Goal: Browse casually: Explore the website without a specific task or goal

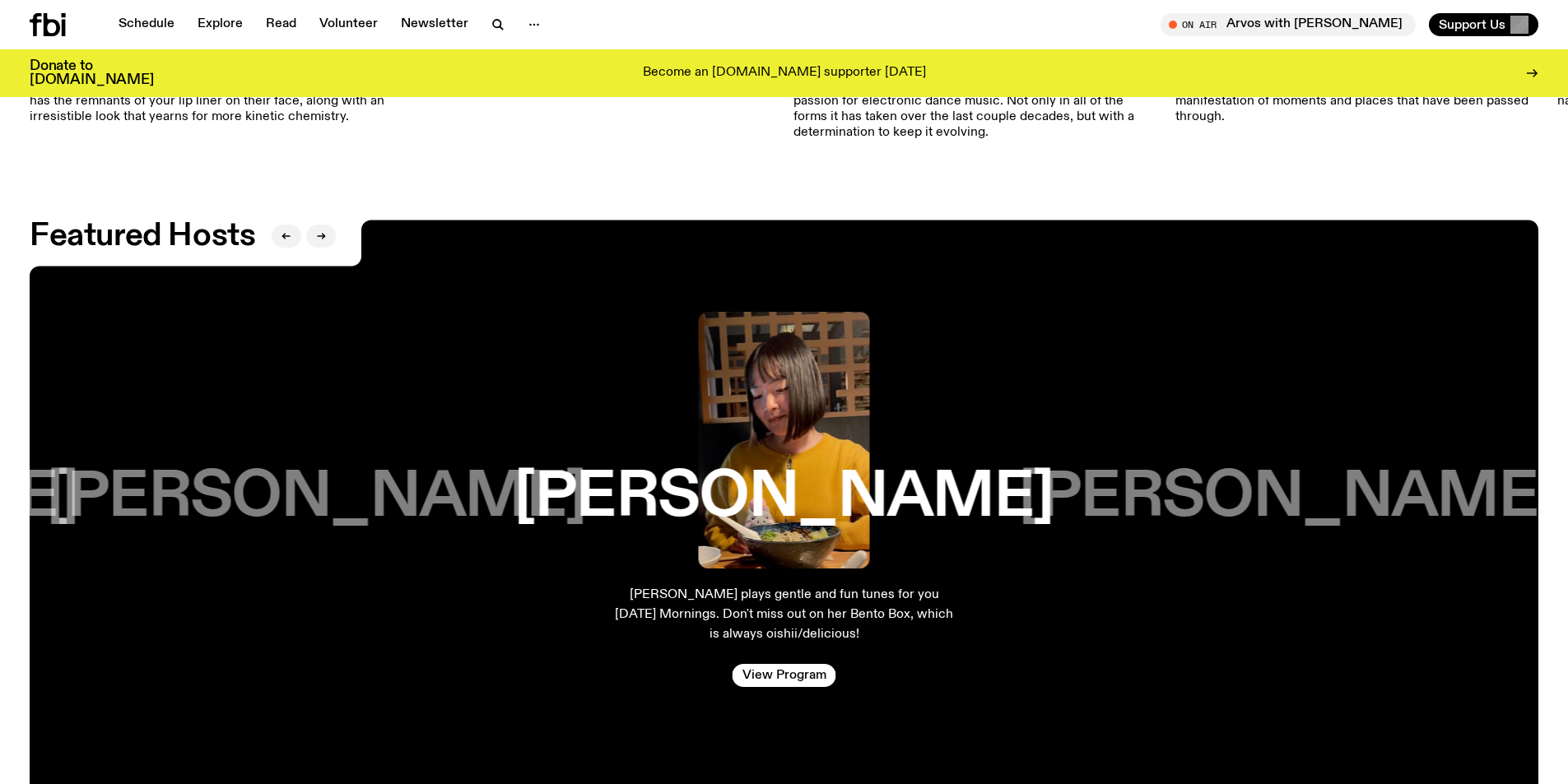
scroll to position [2788, 0]
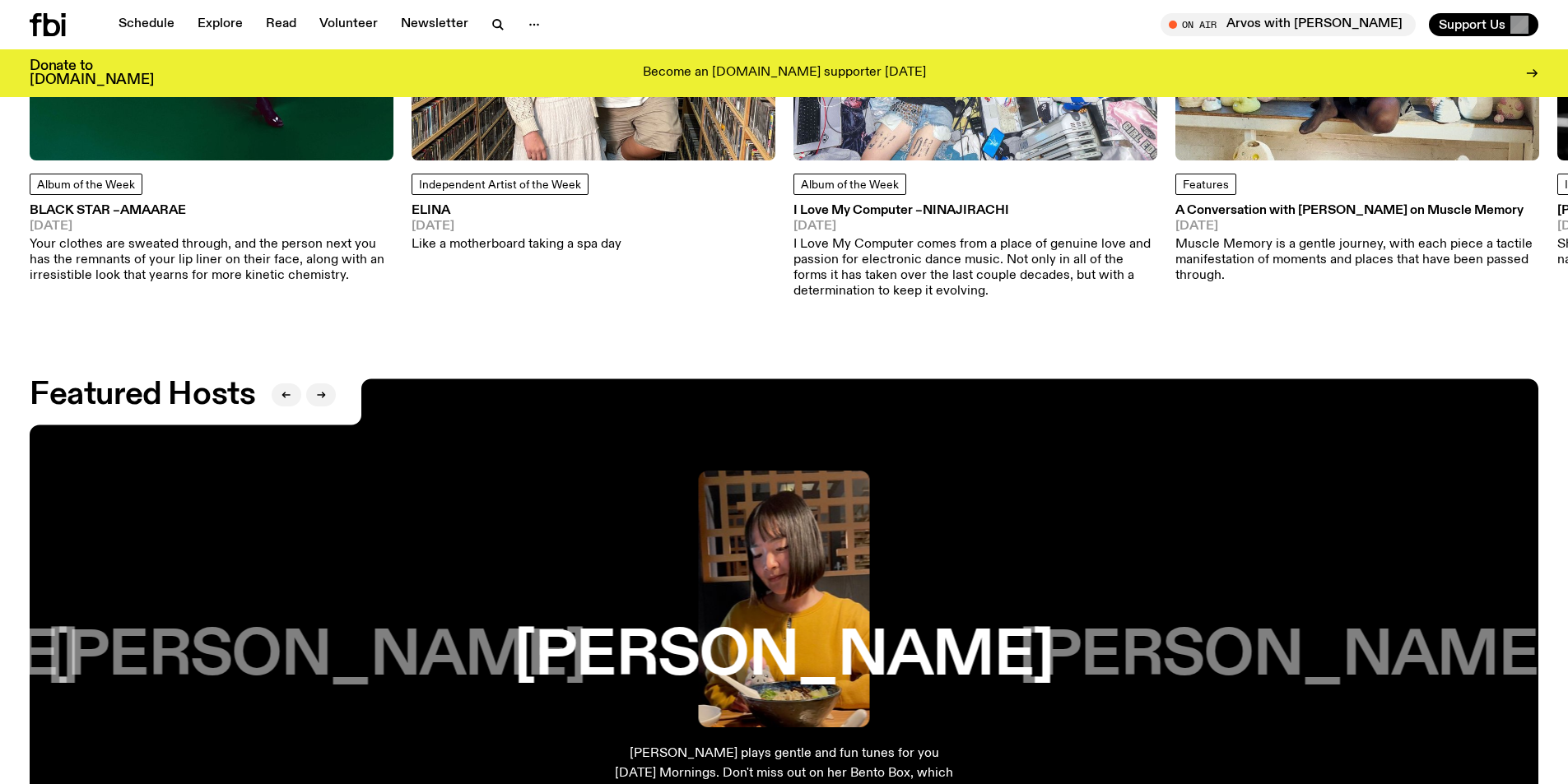
drag, startPoint x: 785, startPoint y: 533, endPoint x: 617, endPoint y: 584, distance: 175.6
click at [551, 578] on div "[PERSON_NAME] plays gentle and fun tunes for you [DATE] Mornings. Don't miss ou…" at bounding box center [784, 678] width 1508 height 599
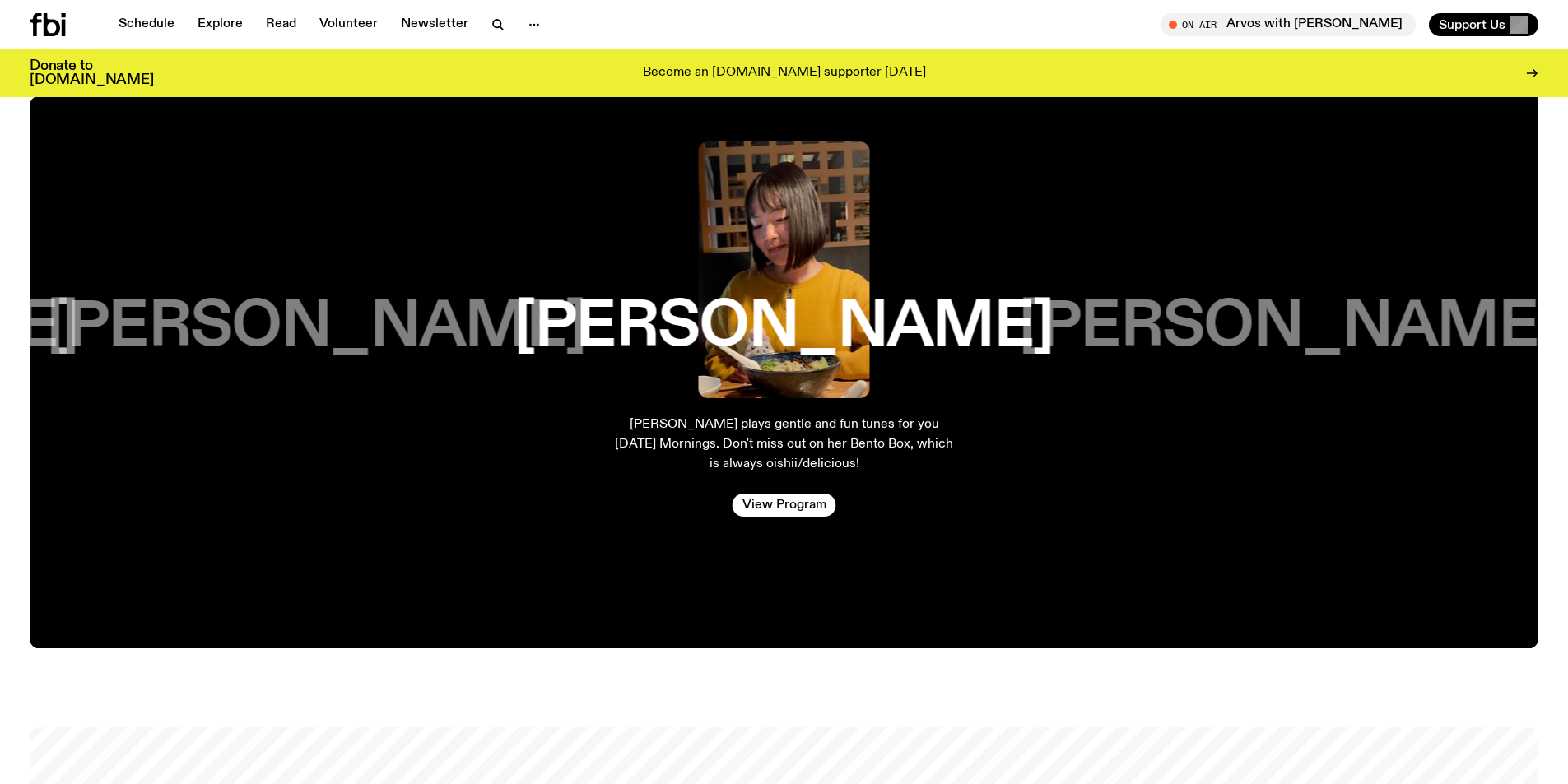
click at [774, 411] on div "[PERSON_NAME] plays gentle and fun tunes for you [DATE] Mornings. Don't miss ou…" at bounding box center [784, 349] width 369 height 441
click at [1236, 379] on div "[PERSON_NAME]" at bounding box center [1289, 270] width 416 height 256
click at [1197, 326] on h3 "[PERSON_NAME]" at bounding box center [1288, 327] width 539 height 63
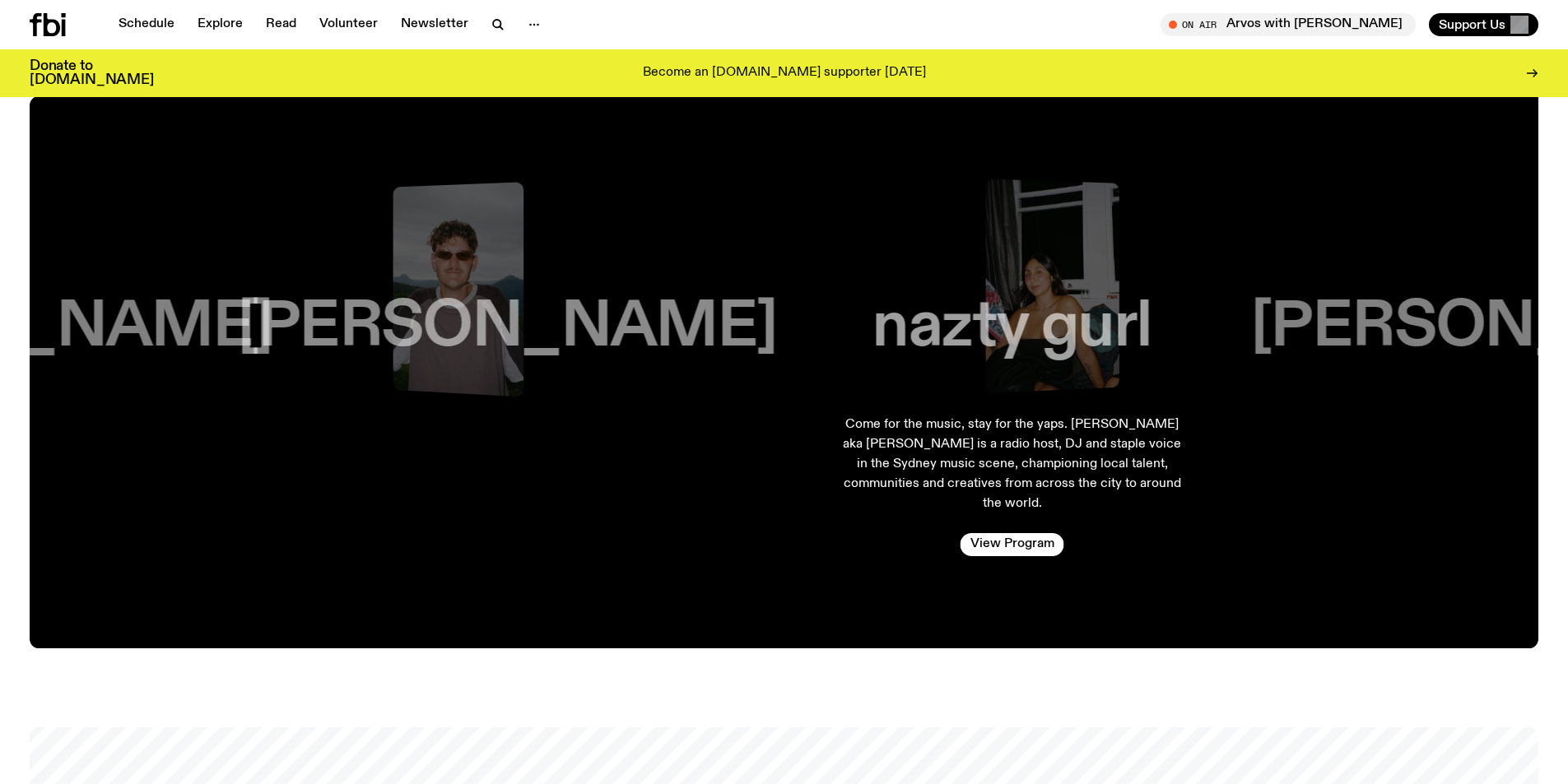
drag, startPoint x: 740, startPoint y: 337, endPoint x: 350, endPoint y: 330, distance: 390.1
click at [351, 329] on h3 "[PERSON_NAME]" at bounding box center [507, 327] width 539 height 63
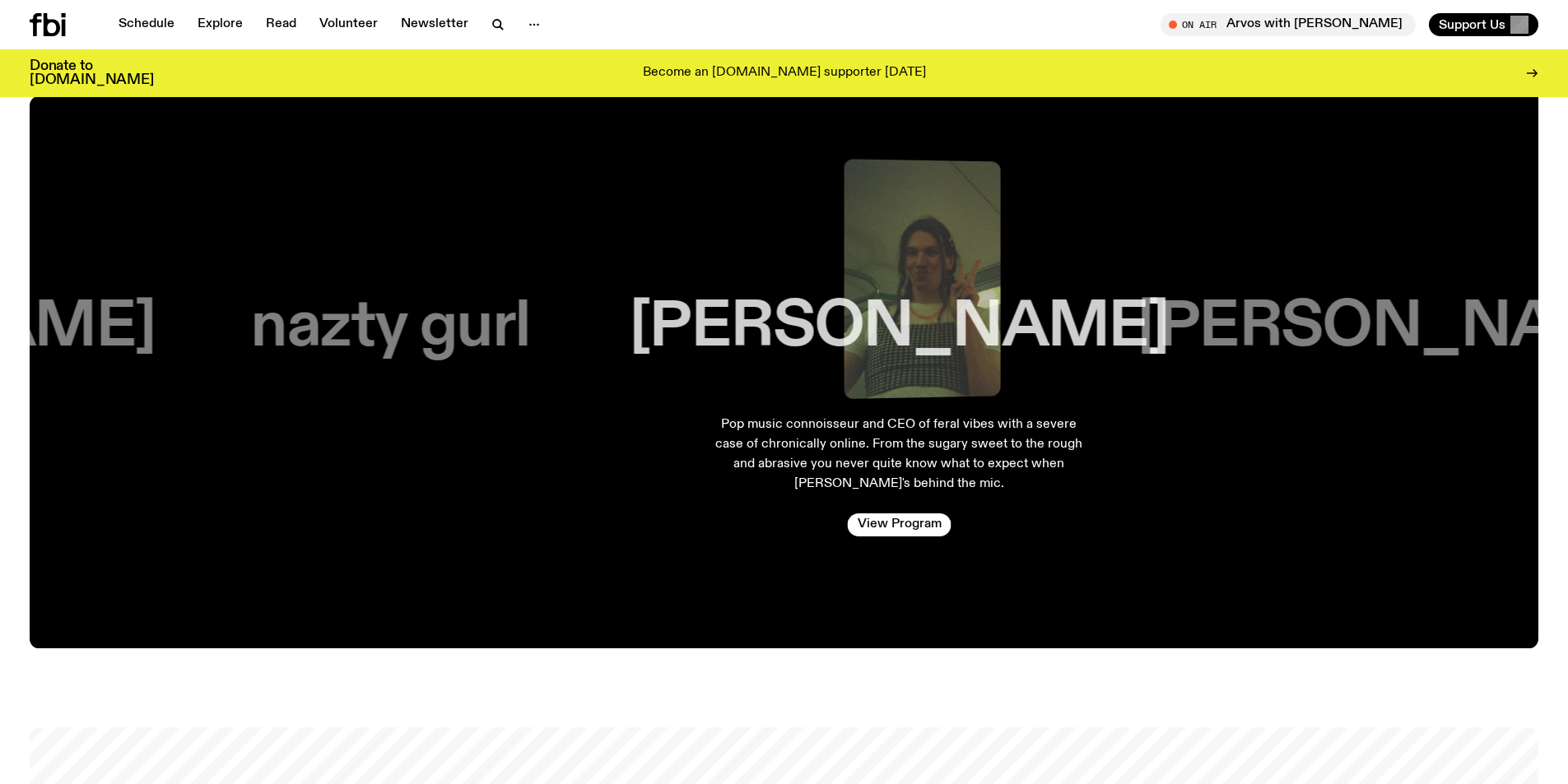
drag, startPoint x: 812, startPoint y: 335, endPoint x: 406, endPoint y: 359, distance: 406.7
click at [409, 353] on h3 "nazty gurl" at bounding box center [389, 327] width 279 height 63
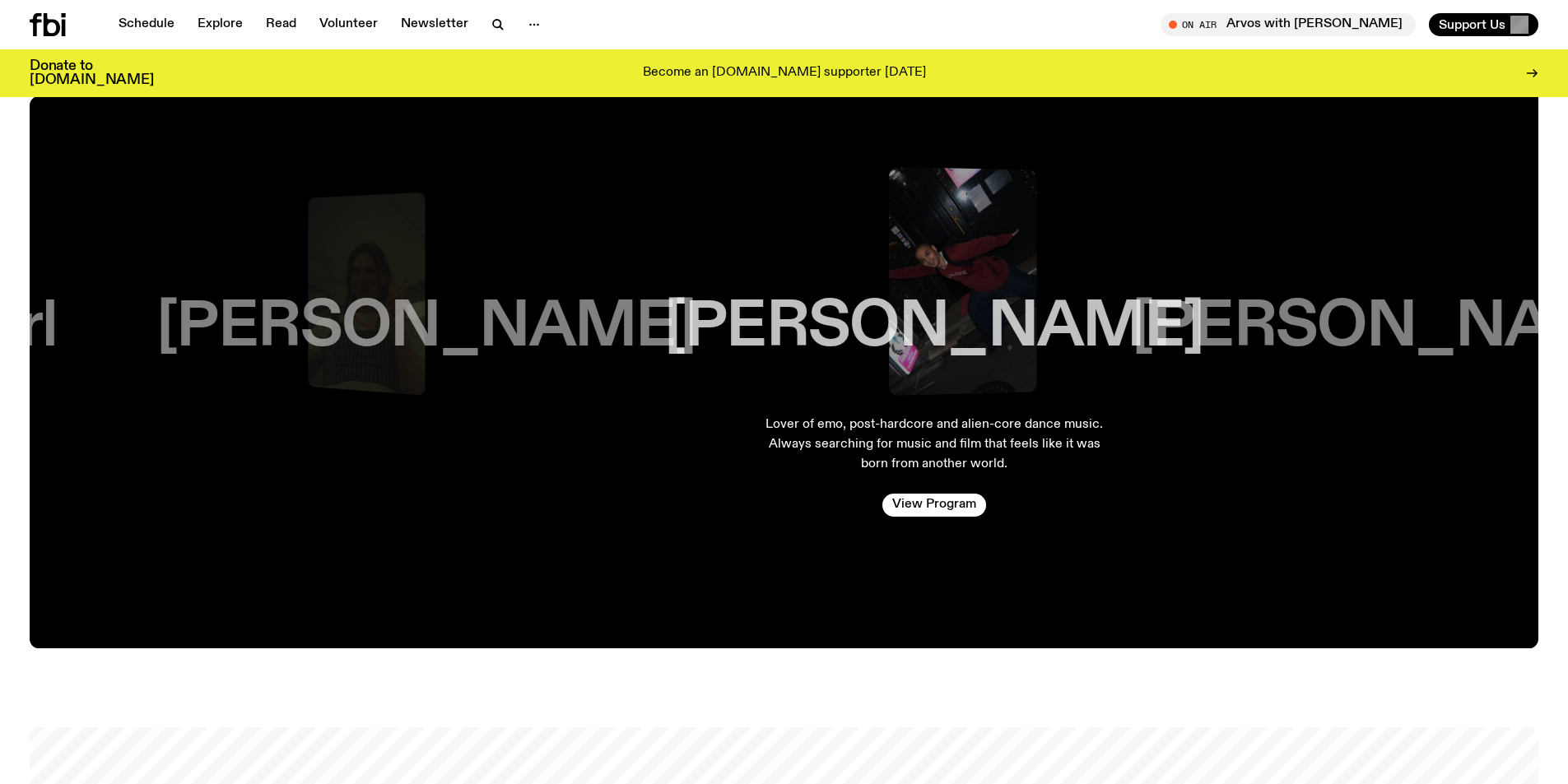
drag, startPoint x: 769, startPoint y: 317, endPoint x: 274, endPoint y: 362, distance: 497.0
click at [277, 361] on div "[PERSON_NAME]" at bounding box center [426, 270] width 424 height 256
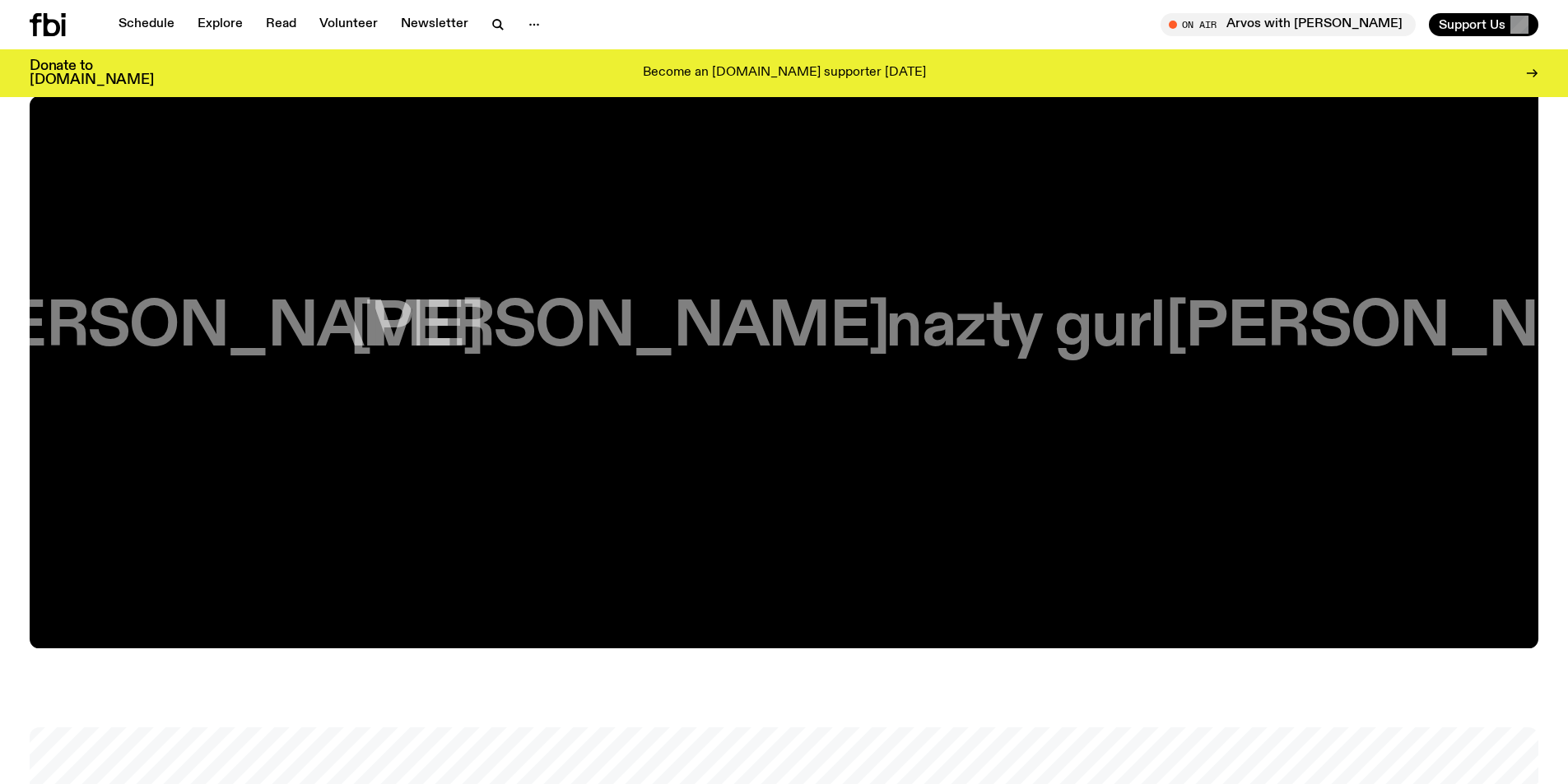
scroll to position [2953, 0]
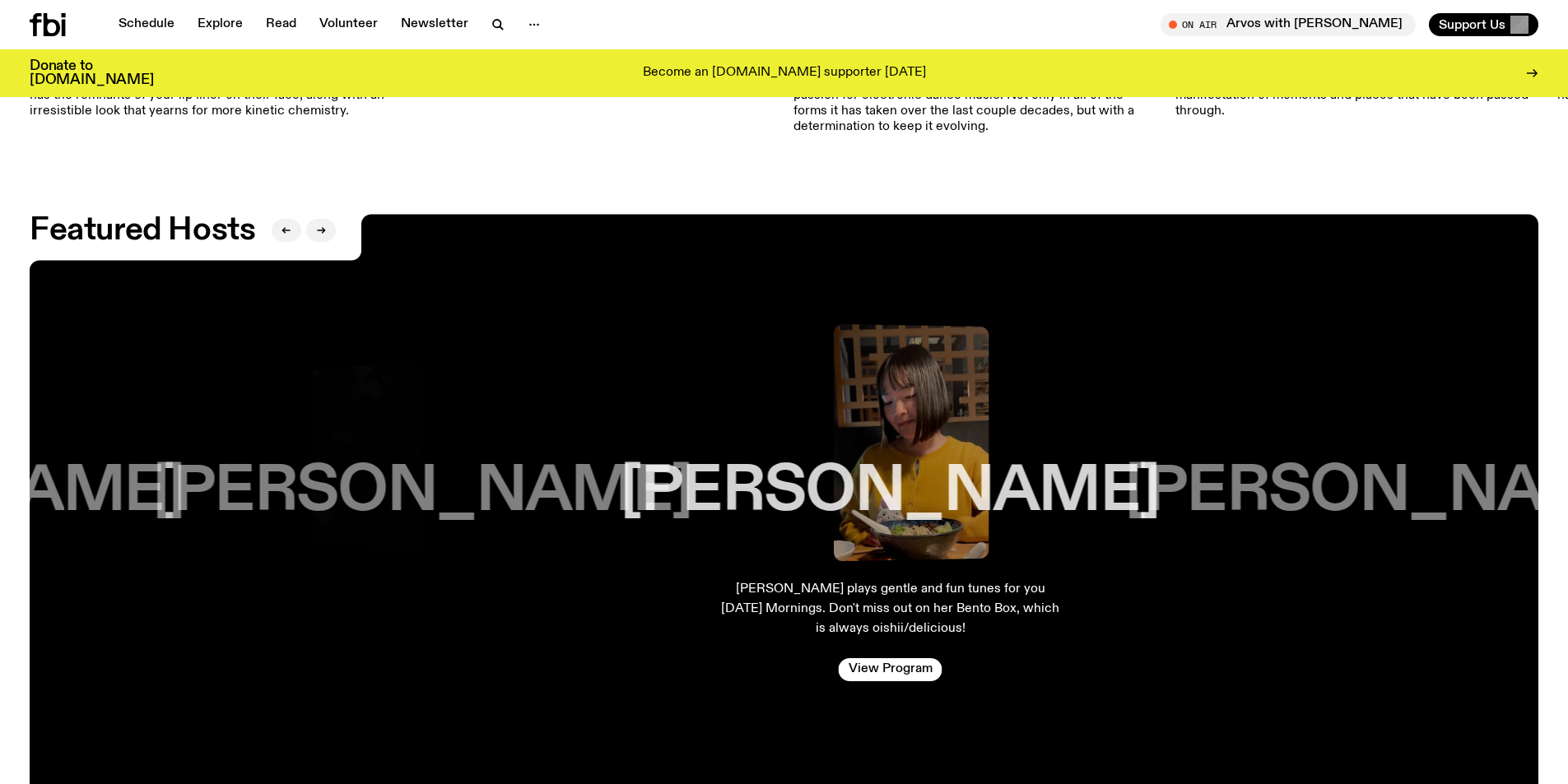
drag, startPoint x: 879, startPoint y: 423, endPoint x: 581, endPoint y: 451, distance: 299.3
click at [494, 428] on div "[PERSON_NAME]" at bounding box center [422, 434] width 342 height 256
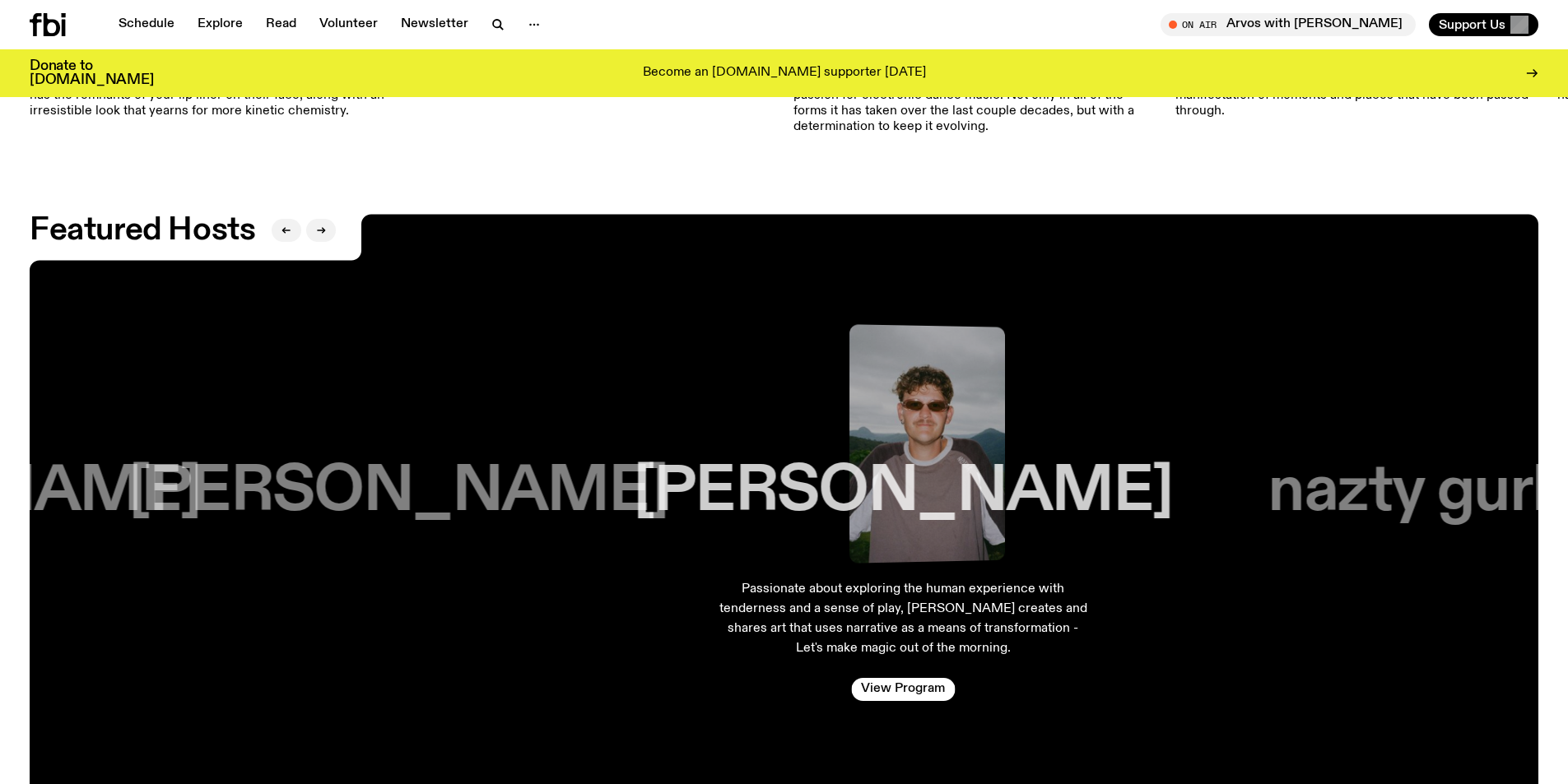
drag, startPoint x: 818, startPoint y: 435, endPoint x: 384, endPoint y: 449, distance: 434.2
click at [384, 449] on div "[PERSON_NAME]" at bounding box center [398, 434] width 342 height 256
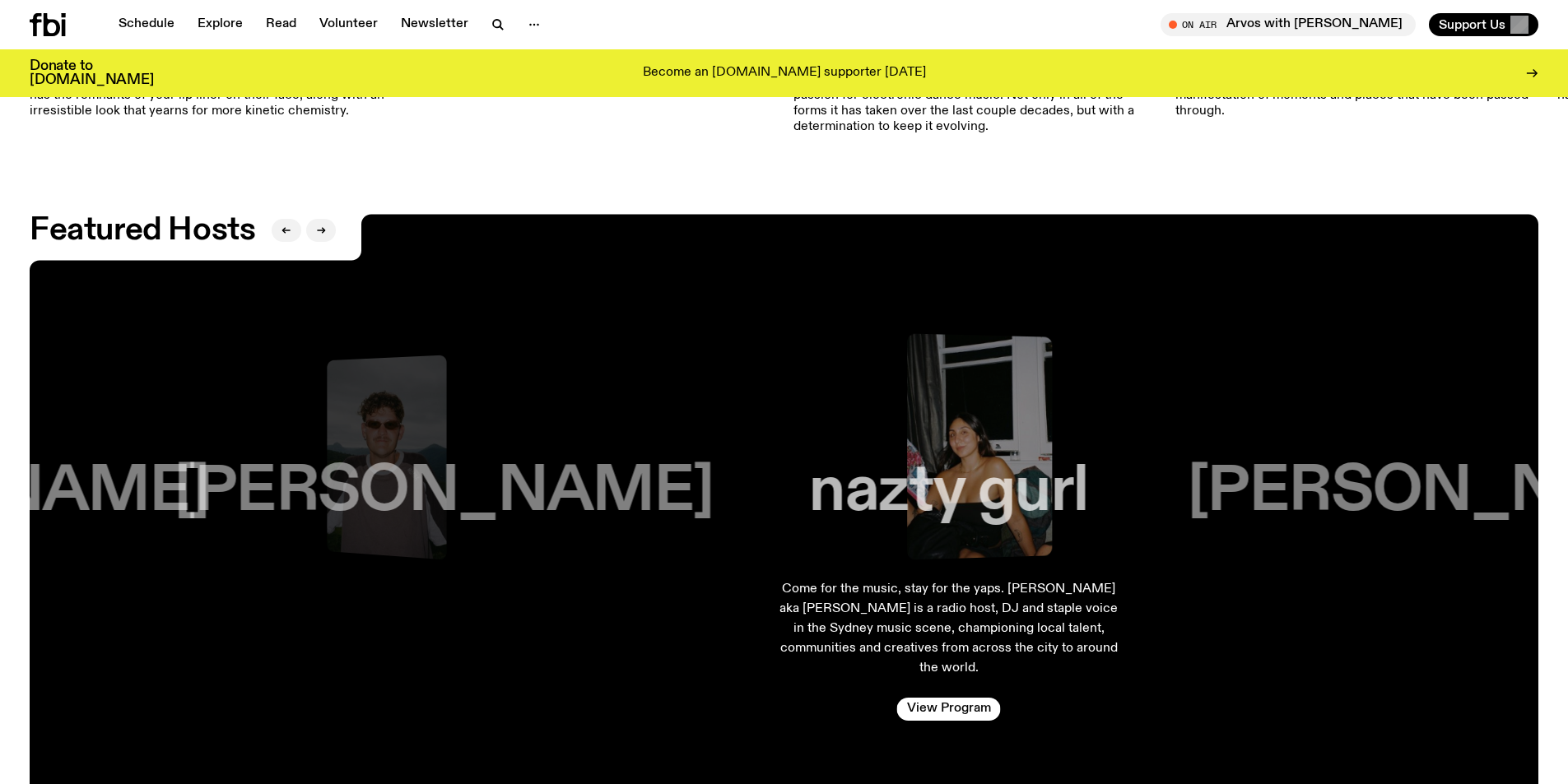
drag, startPoint x: 924, startPoint y: 518, endPoint x: 444, endPoint y: 520, distance: 480.0
click at [444, 520] on h3 "[PERSON_NAME]" at bounding box center [443, 491] width 539 height 63
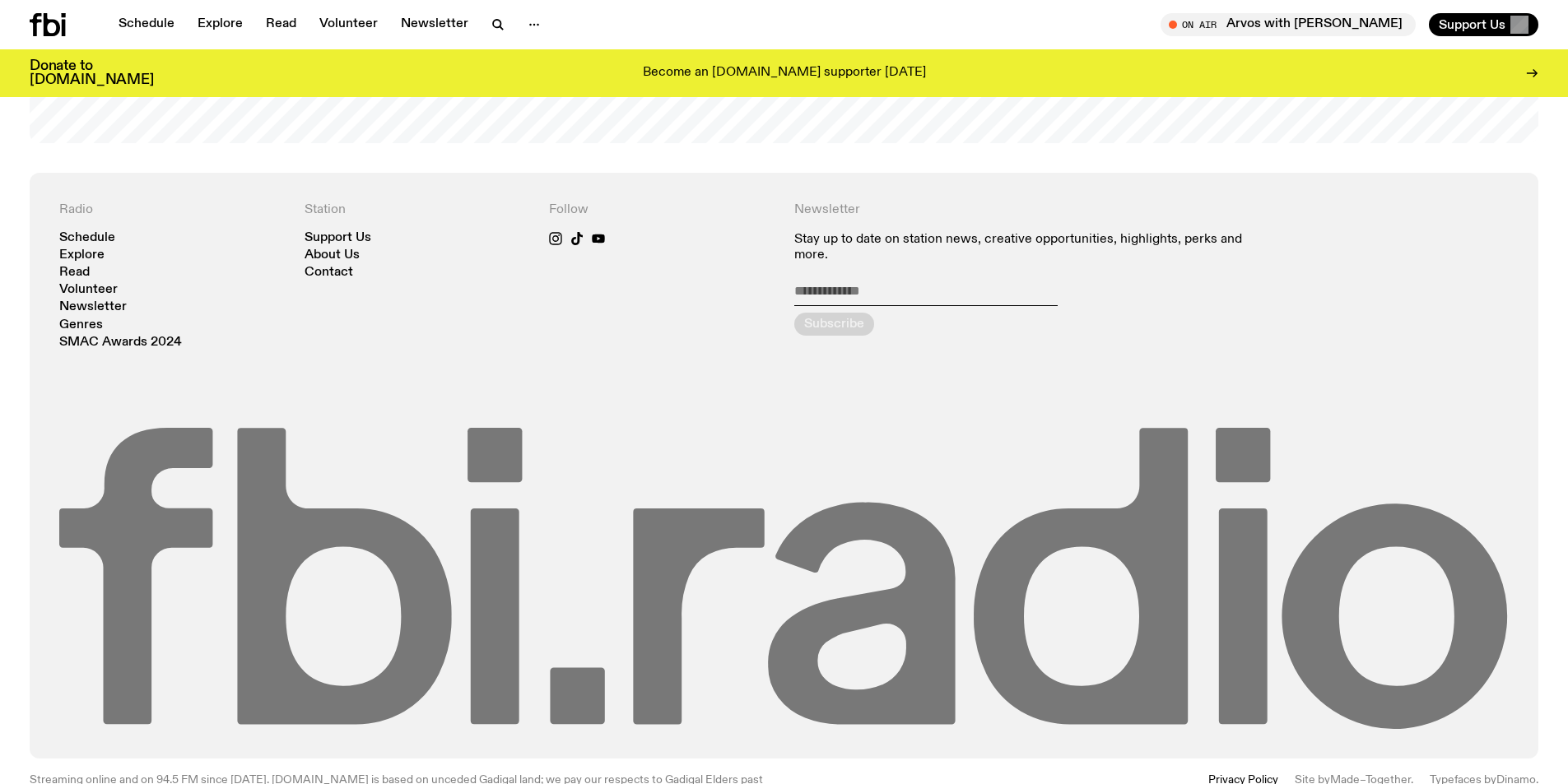
scroll to position [3963, 0]
